Goal: Task Accomplishment & Management: Use online tool/utility

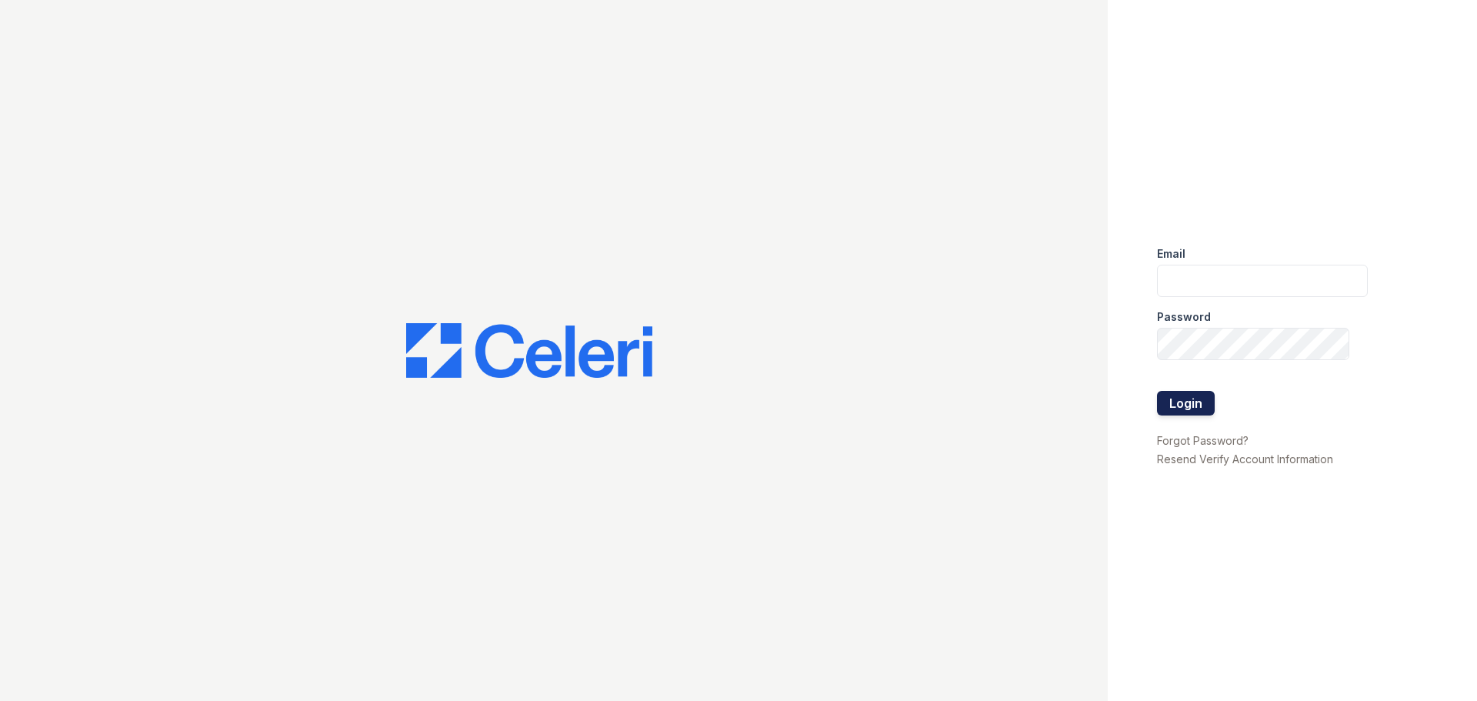
type input "arrivenorthbethesda@trinity-pm.com"
click at [1184, 405] on button "Login" at bounding box center [1186, 403] width 58 height 25
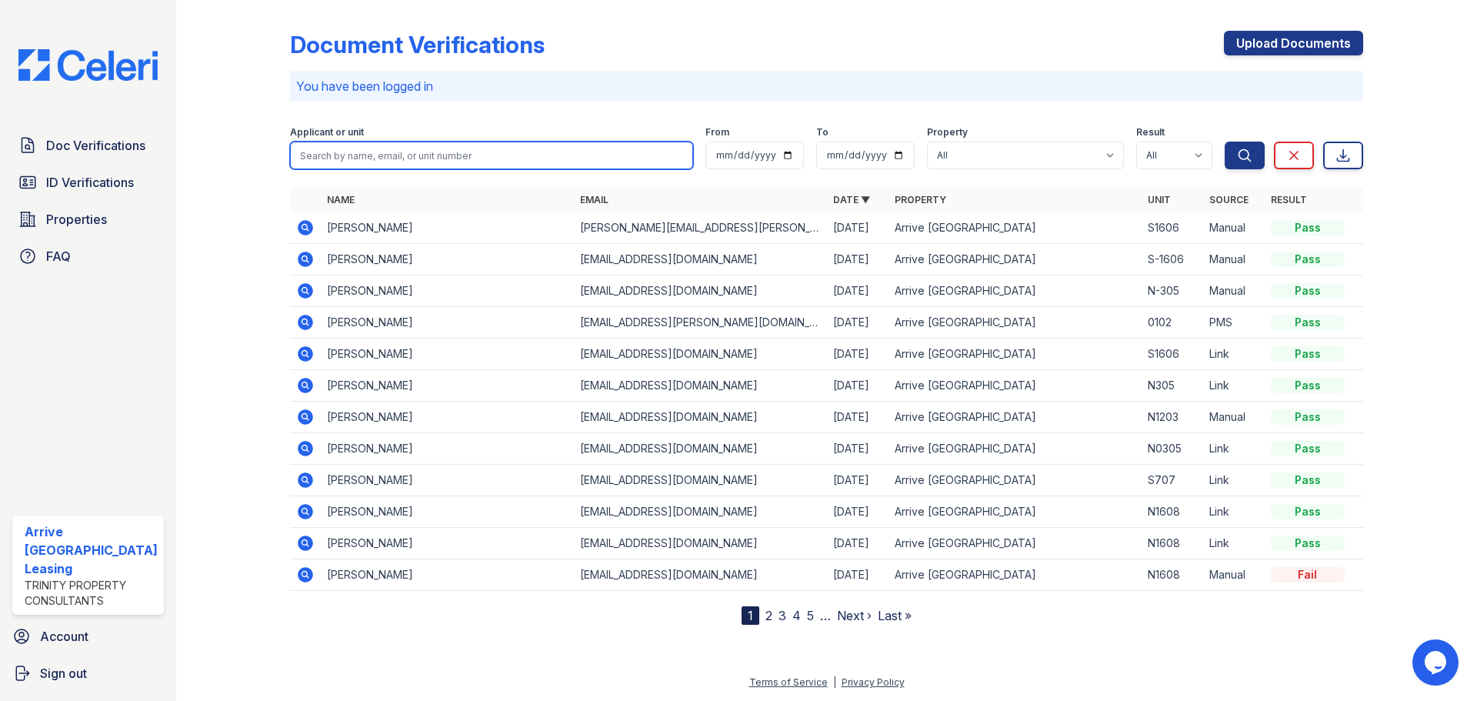
click at [366, 157] on input "search" at bounding box center [491, 156] width 403 height 28
type input "claudia"
click at [1225, 142] on button "Search" at bounding box center [1245, 156] width 40 height 28
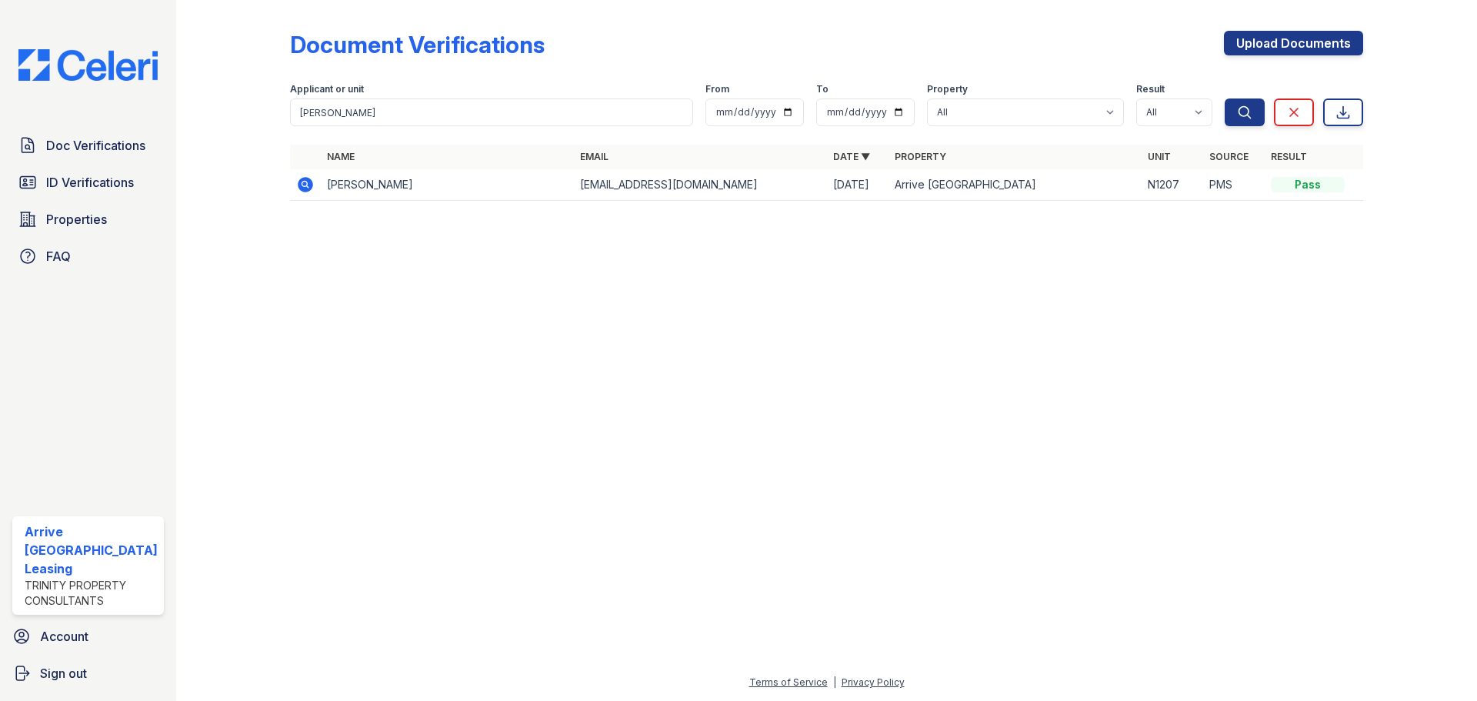
click at [312, 183] on icon at bounding box center [305, 184] width 18 height 18
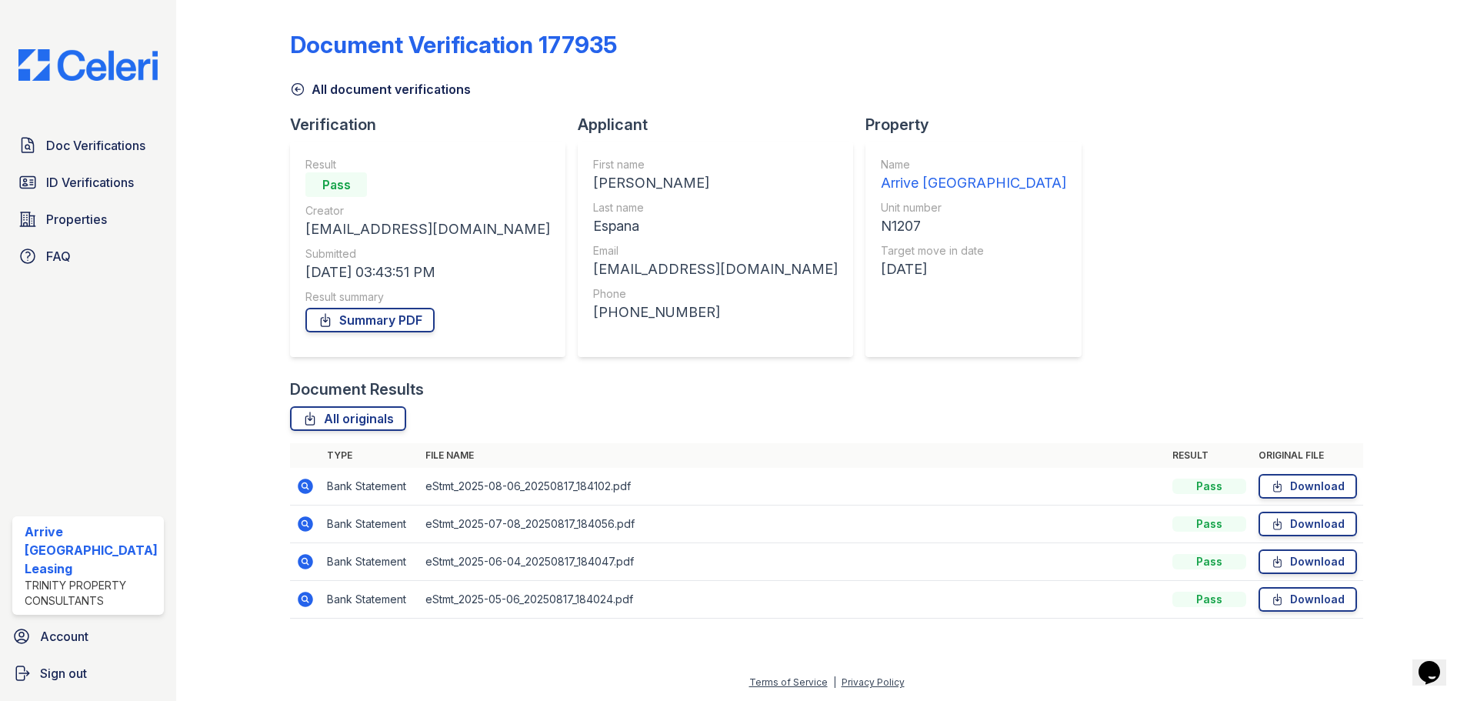
click at [306, 521] on icon at bounding box center [305, 524] width 18 height 18
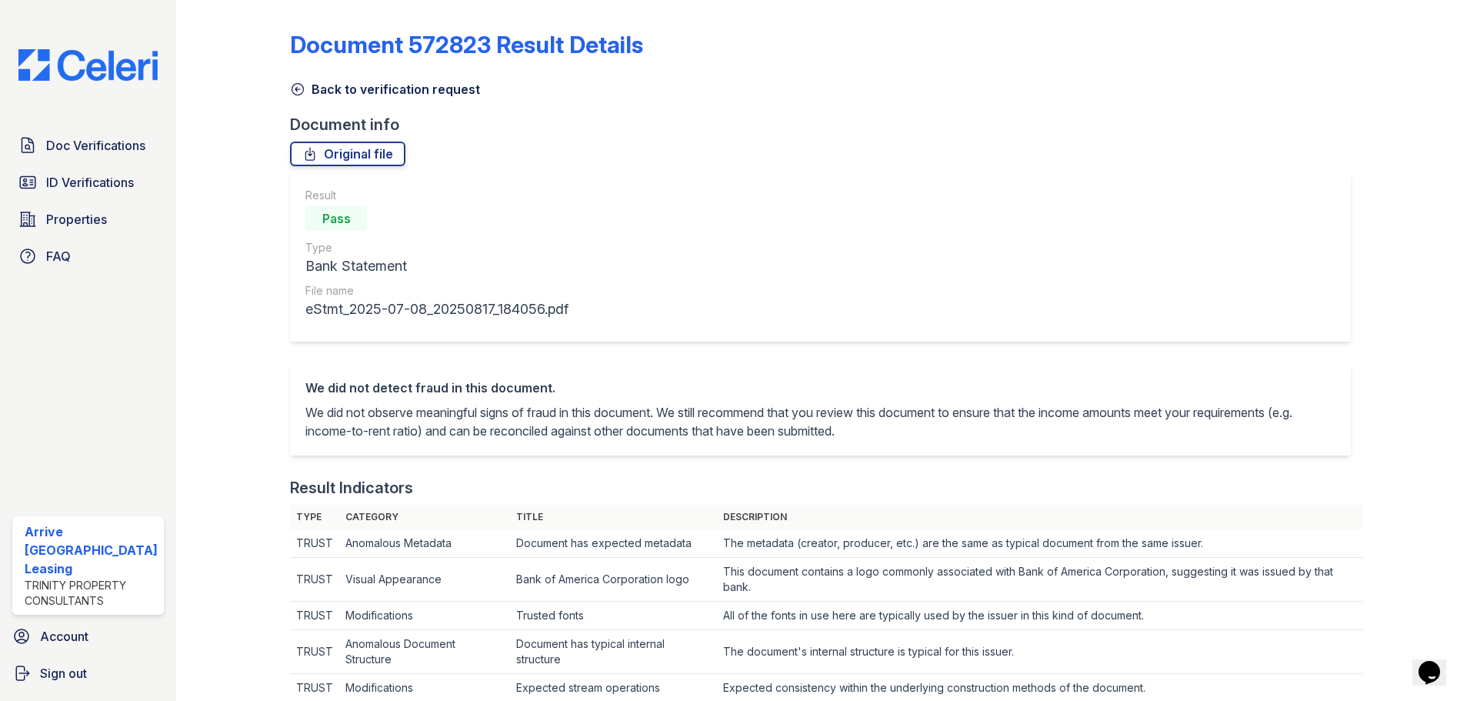
click at [299, 92] on icon at bounding box center [297, 89] width 15 height 15
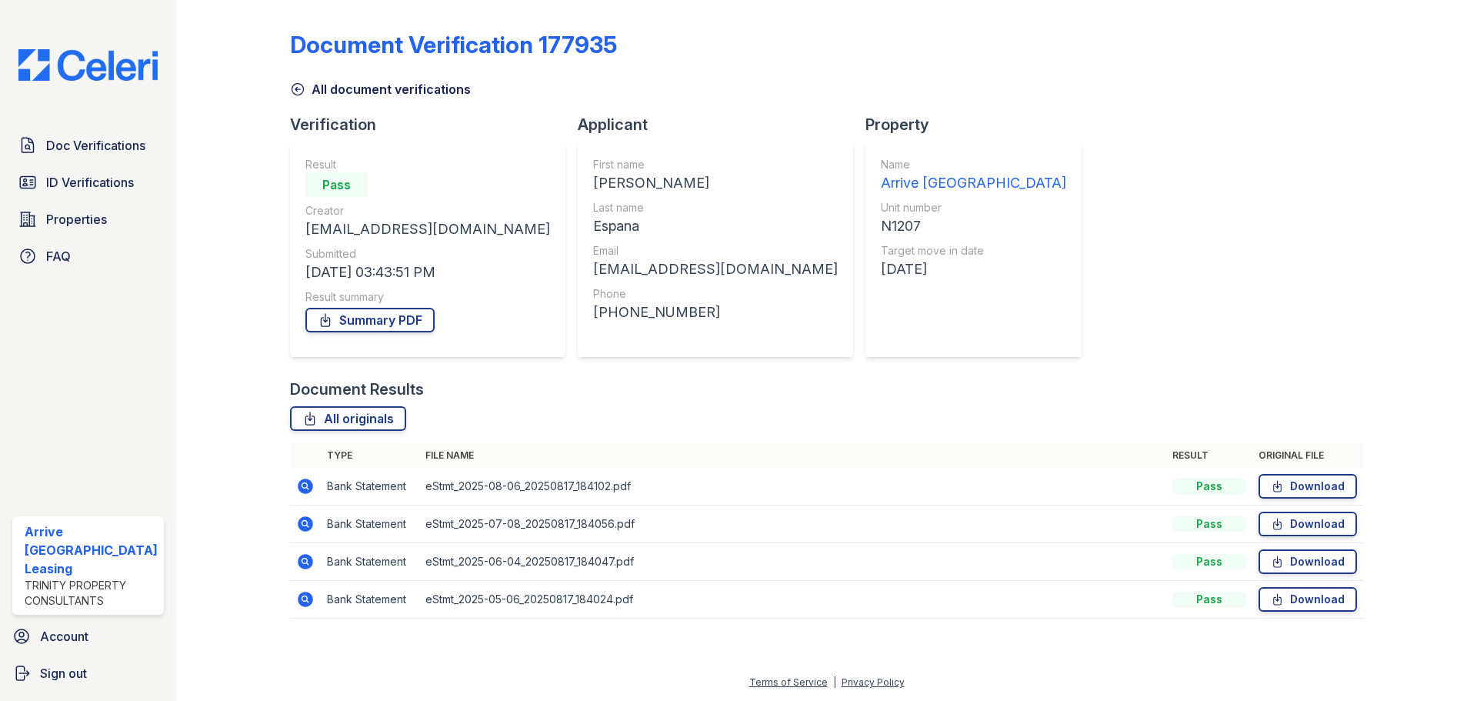
click at [297, 91] on icon at bounding box center [297, 89] width 15 height 15
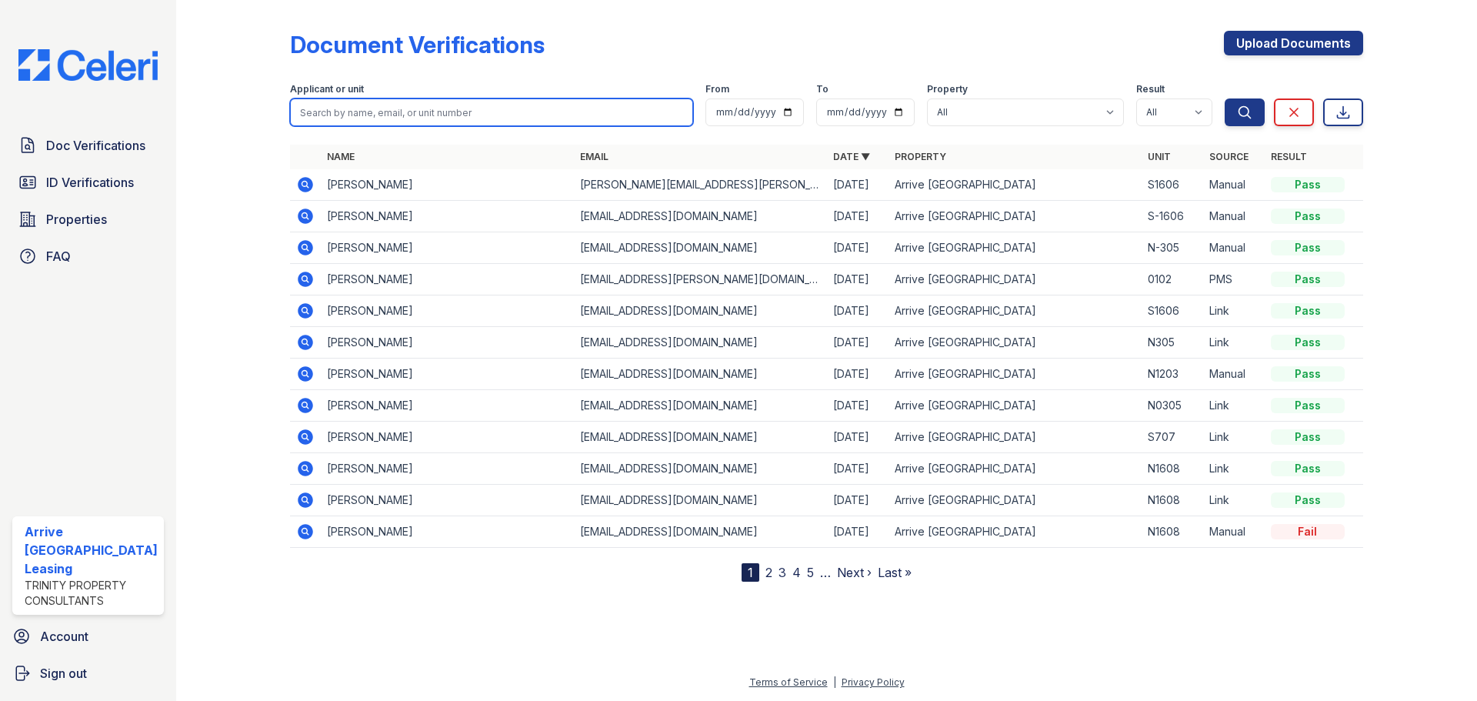
click at [381, 114] on input "search" at bounding box center [491, 112] width 403 height 28
type input "[PERSON_NAME]"
click at [1225, 98] on button "Search" at bounding box center [1245, 112] width 40 height 28
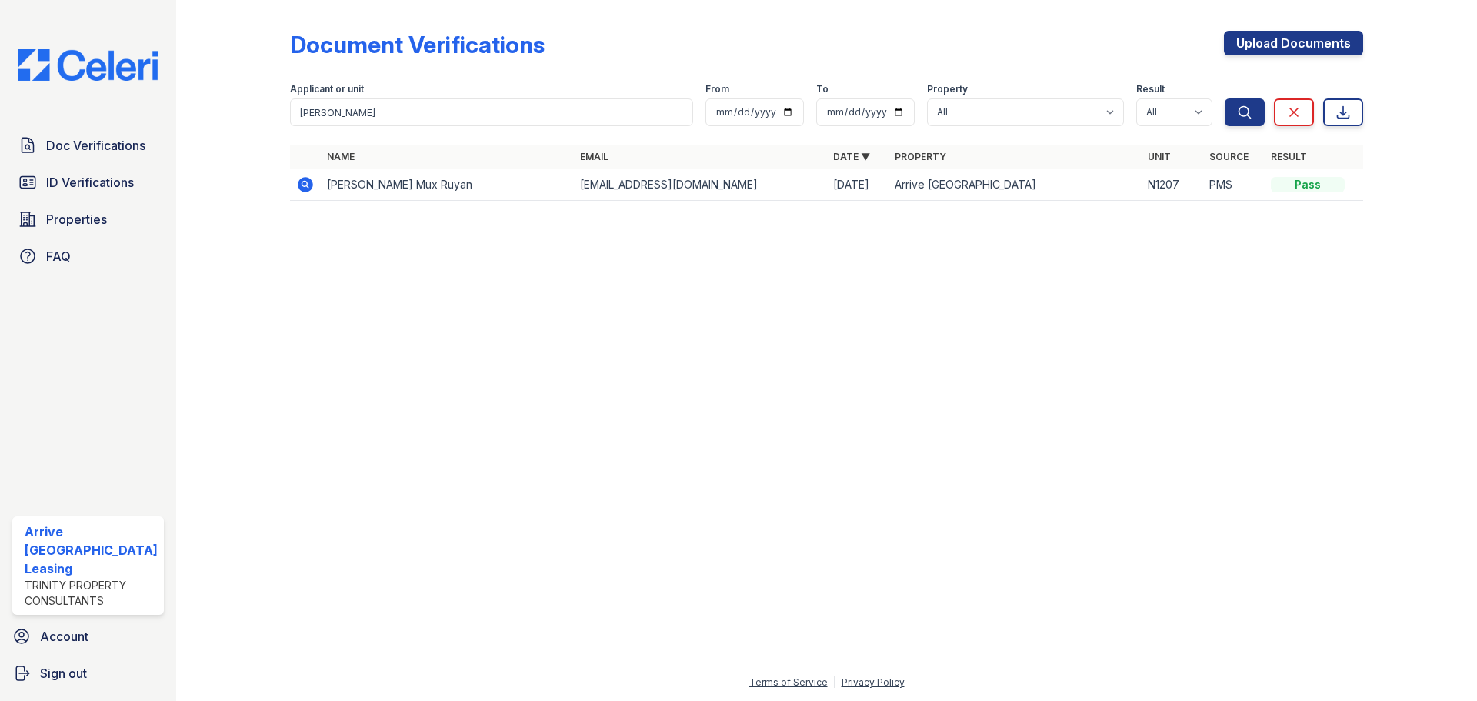
click at [305, 185] on icon at bounding box center [305, 184] width 18 height 18
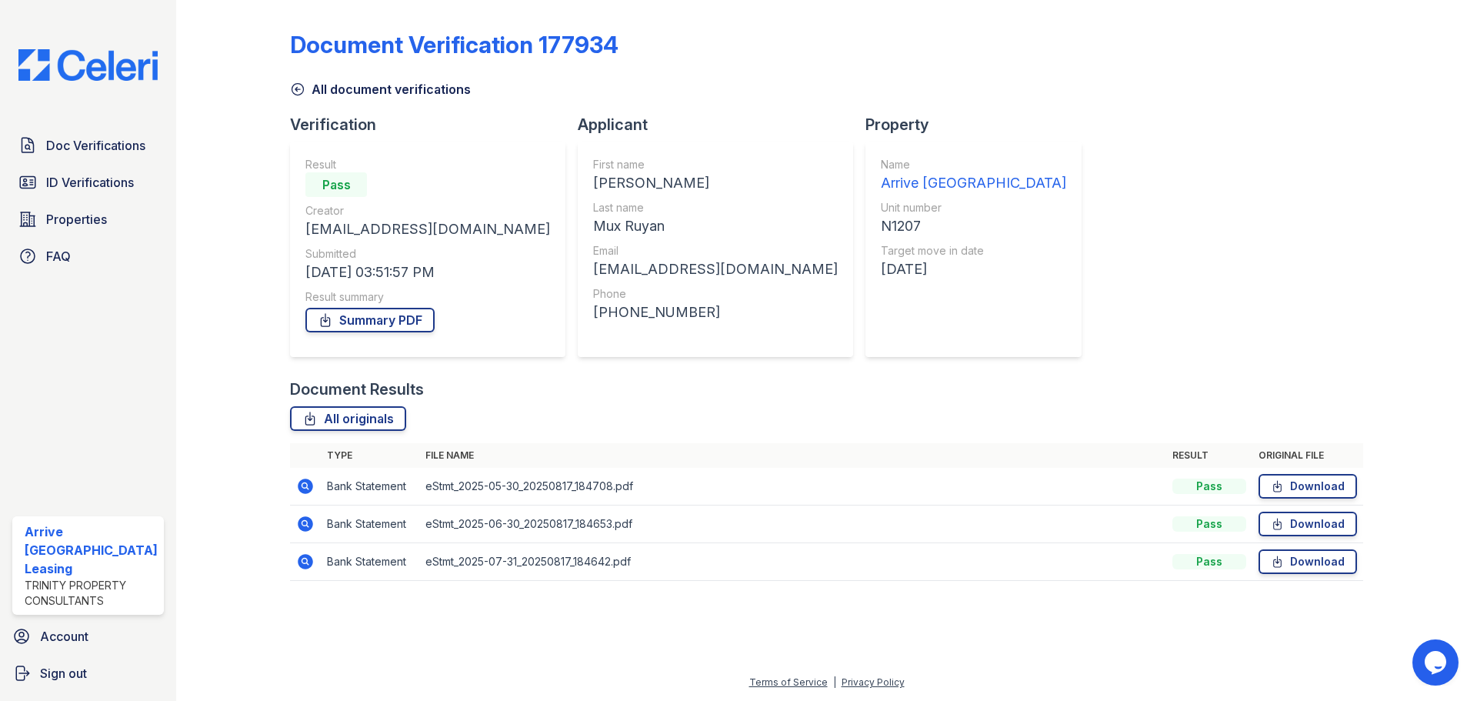
click at [307, 482] on icon at bounding box center [305, 485] width 15 height 15
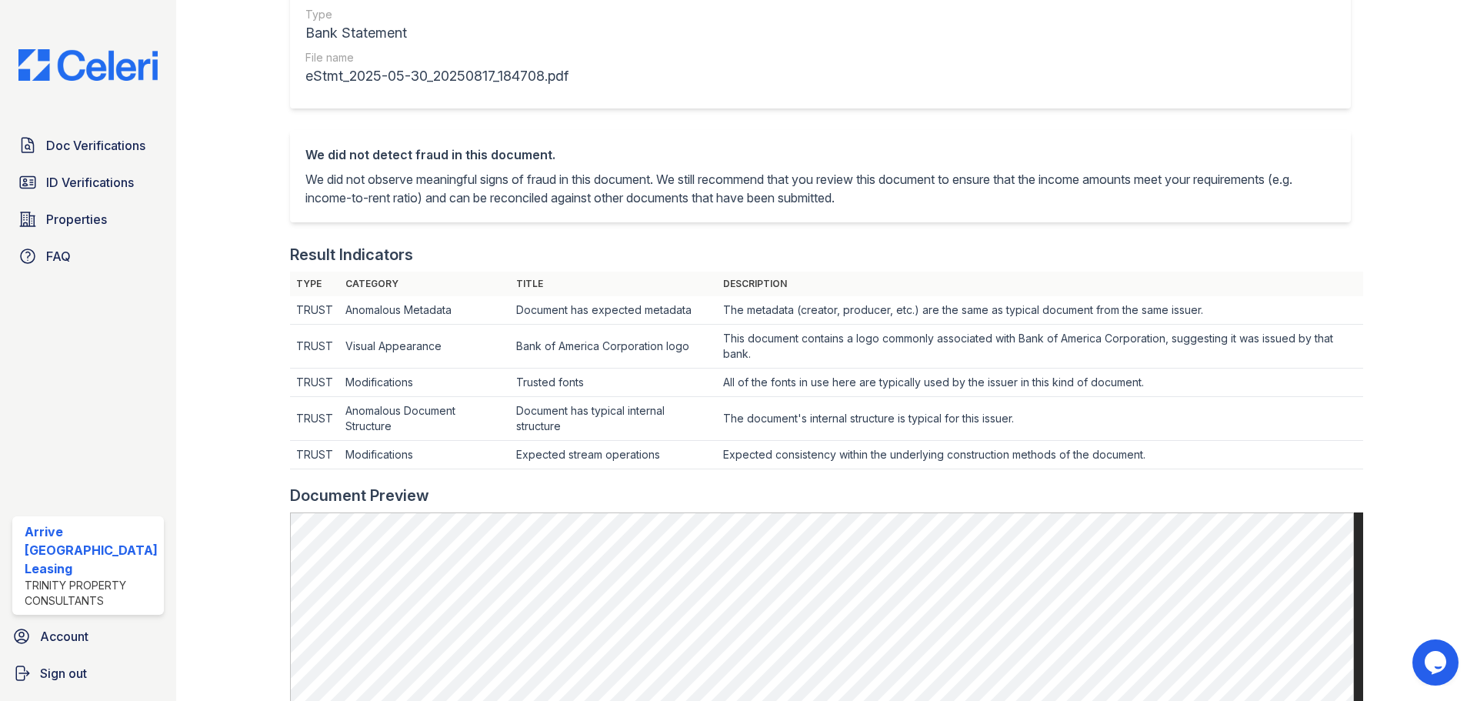
scroll to position [231, 0]
click at [1223, 327] on td "The document's internal structure is typical for this issuer." at bounding box center [1040, 312] width 646 height 28
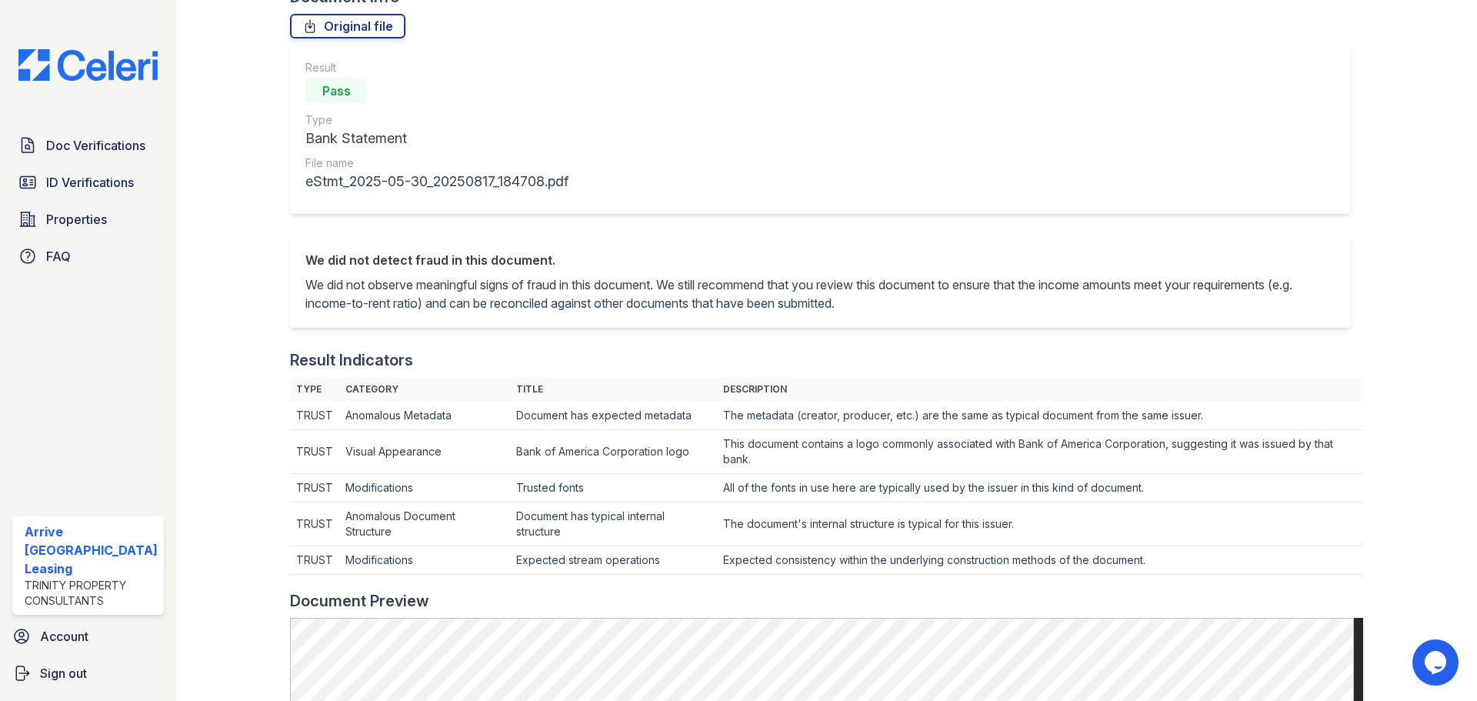
scroll to position [0, 0]
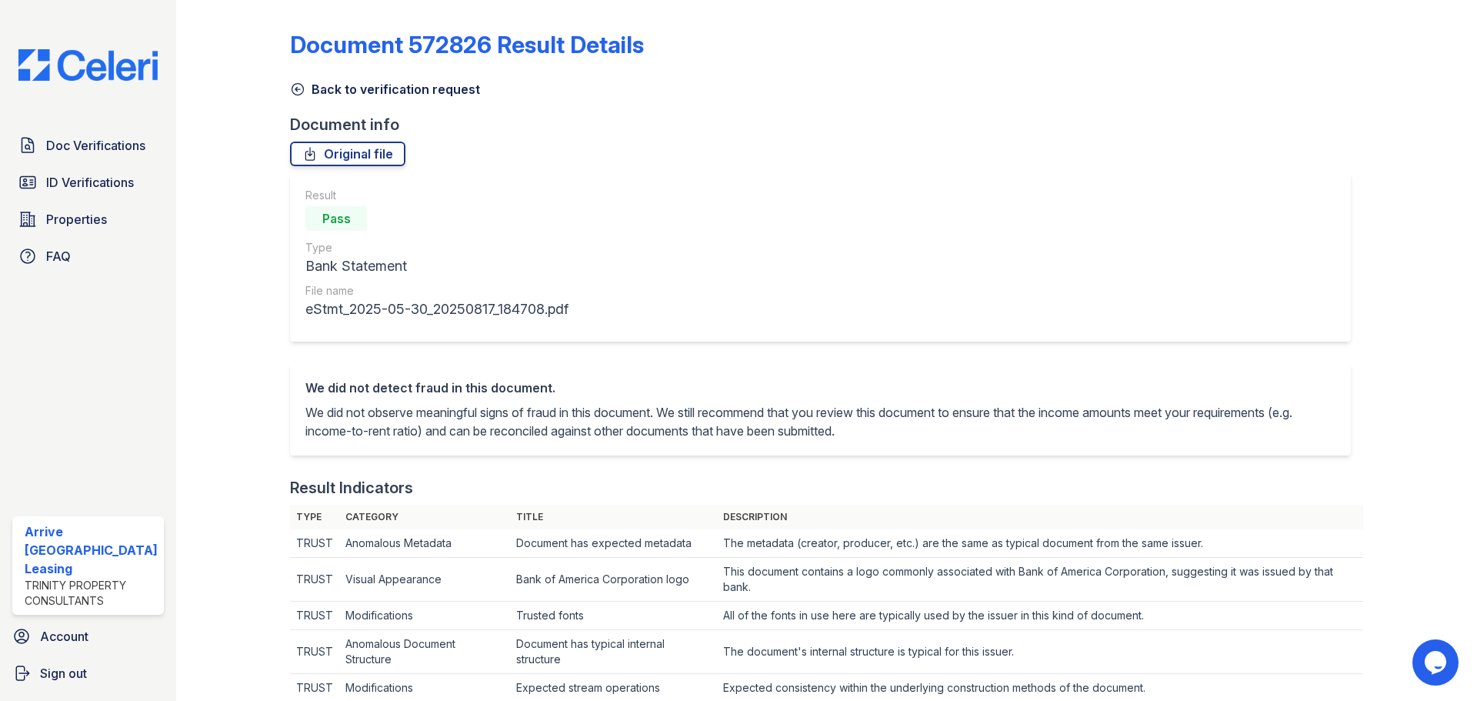
click at [296, 89] on icon at bounding box center [297, 89] width 15 height 15
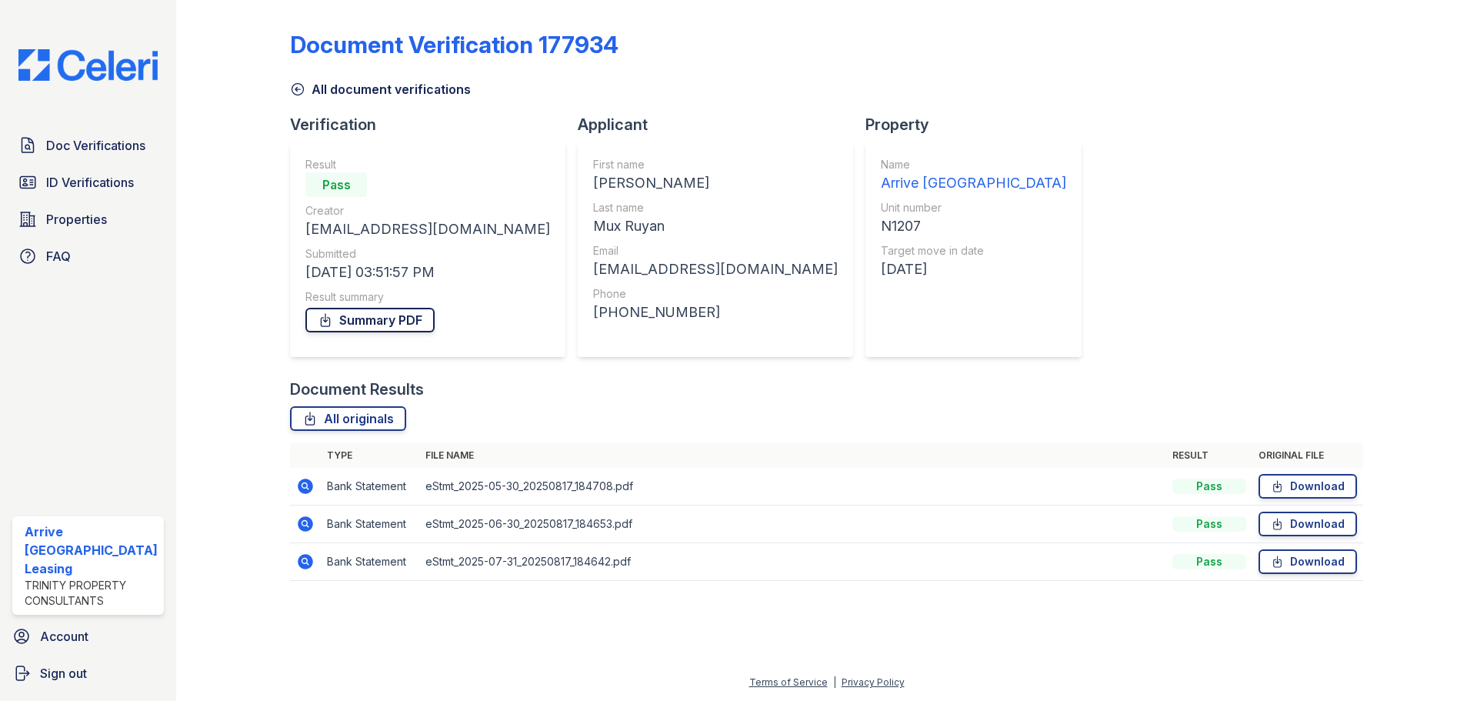
click at [395, 322] on link "Summary PDF" at bounding box center [369, 320] width 129 height 25
click at [296, 90] on icon at bounding box center [297, 89] width 15 height 15
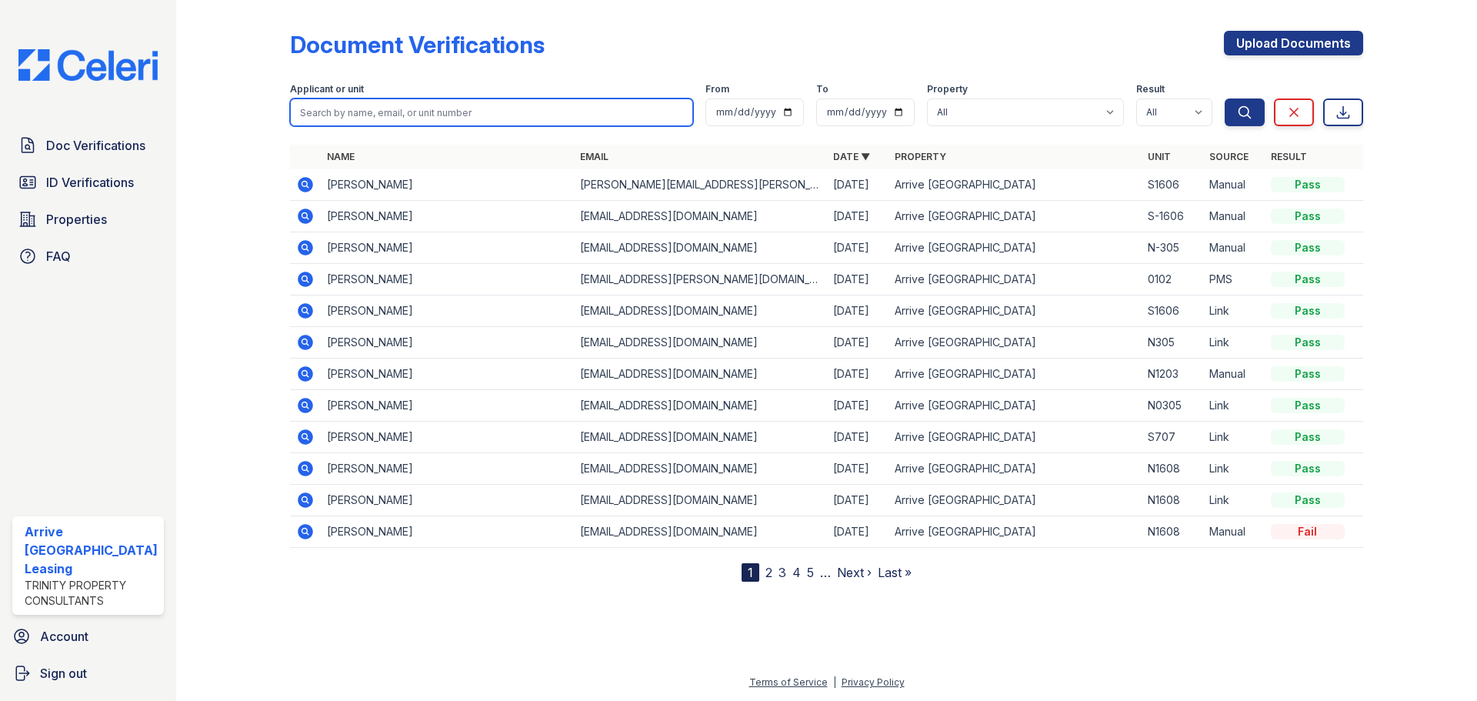
click at [377, 115] on input "search" at bounding box center [491, 112] width 403 height 28
type input "claudia"
click at [1225, 98] on button "Search" at bounding box center [1245, 112] width 40 height 28
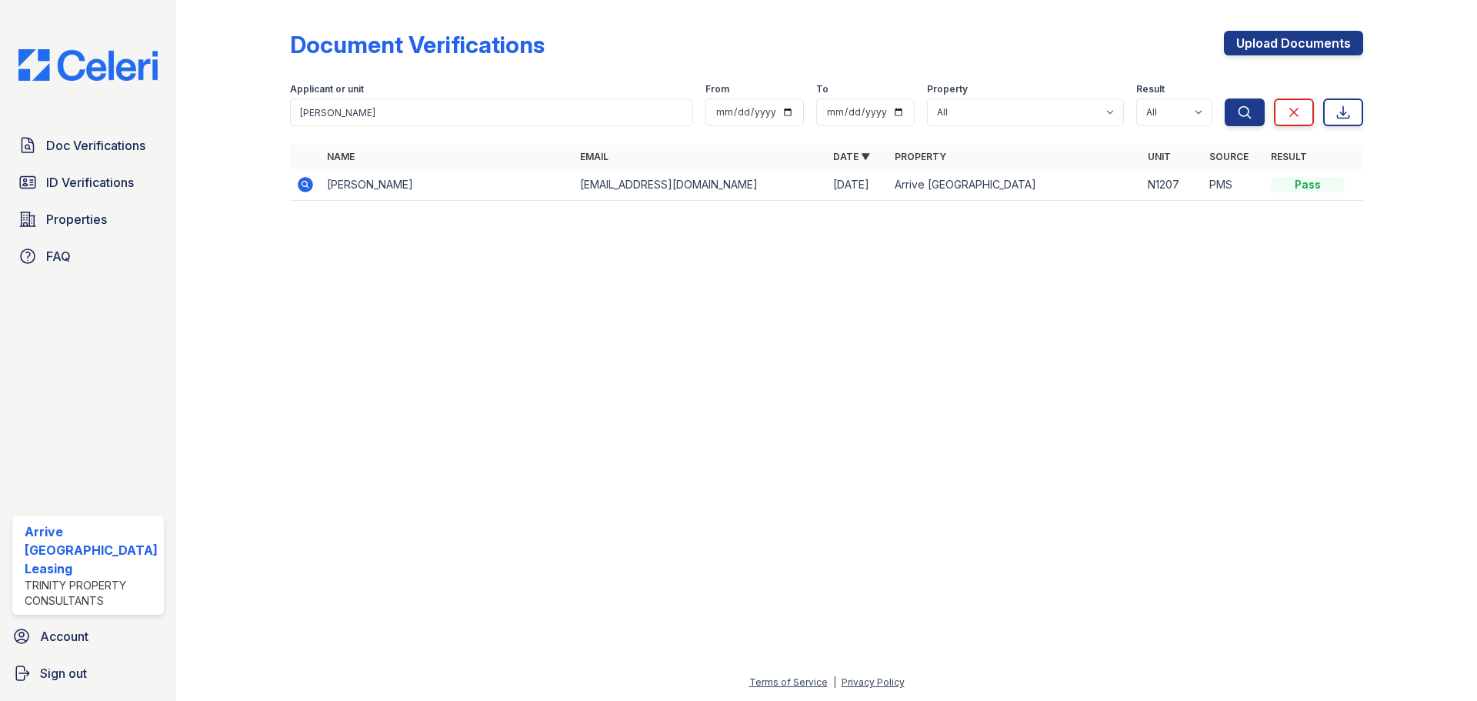
click at [312, 188] on icon at bounding box center [305, 184] width 18 height 18
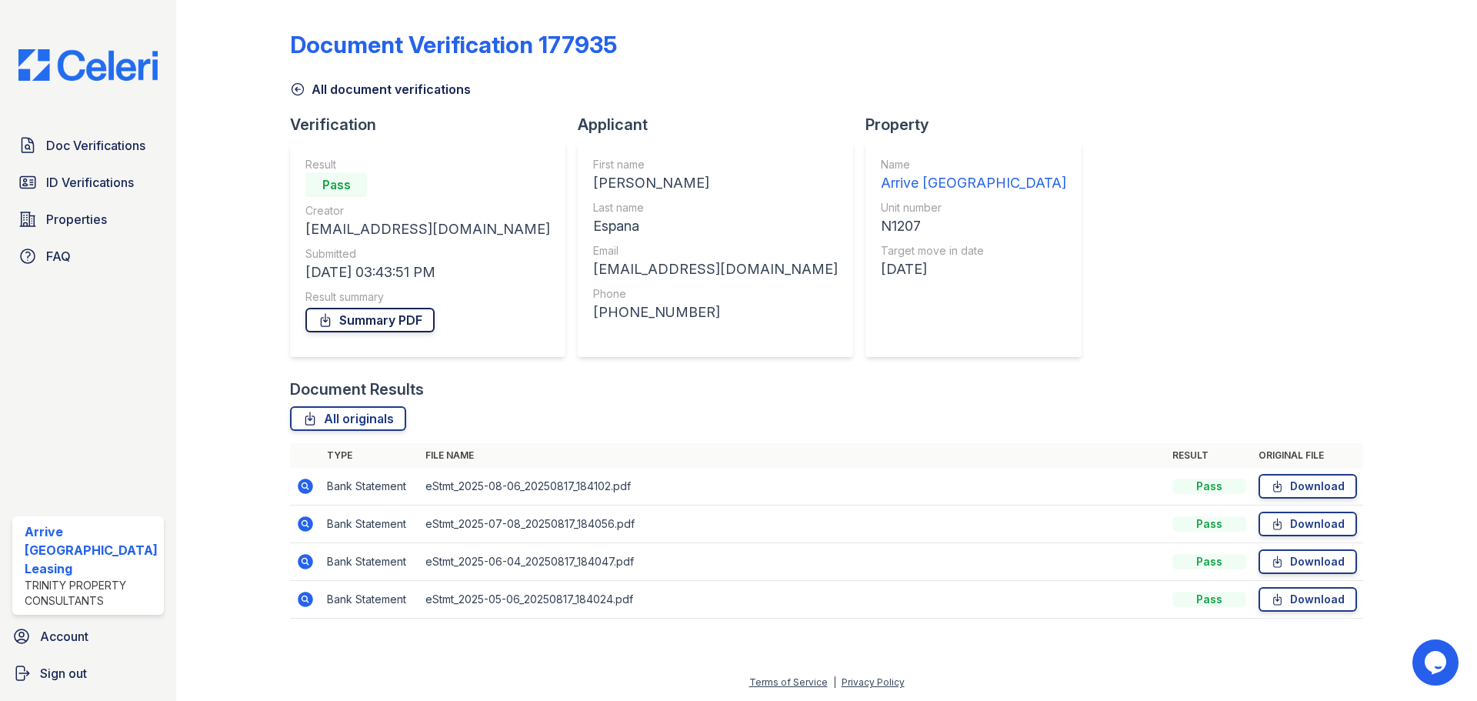
click at [403, 321] on link "Summary PDF" at bounding box center [369, 320] width 129 height 25
click at [1292, 492] on link "Download" at bounding box center [1307, 486] width 98 height 25
click at [1295, 522] on link "Download" at bounding box center [1307, 524] width 98 height 25
click at [1292, 568] on link "Download" at bounding box center [1307, 561] width 98 height 25
click at [1291, 605] on link "Download" at bounding box center [1307, 599] width 98 height 25
